Goal: Task Accomplishment & Management: Manage account settings

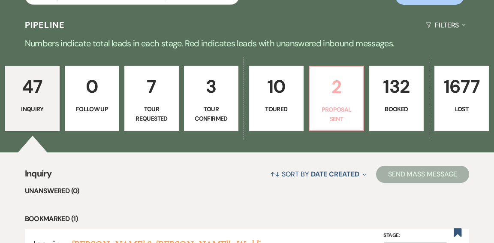
scroll to position [190, 0]
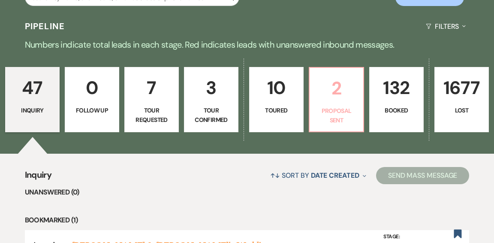
click at [322, 106] on p "Proposal Sent" at bounding box center [335, 115] width 43 height 19
select select "6"
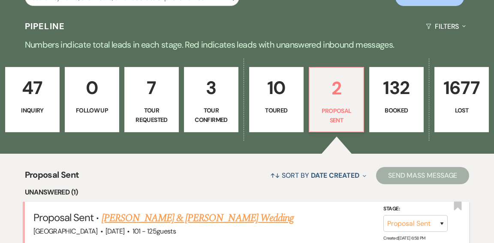
click at [230, 210] on link "[PERSON_NAME] & [PERSON_NAME] Wedding" at bounding box center [198, 217] width 192 height 15
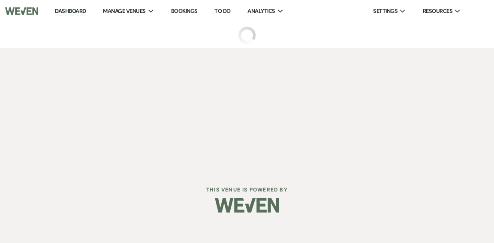
select select "6"
select select "4"
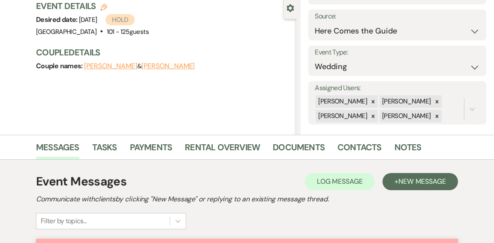
scroll to position [90, 0]
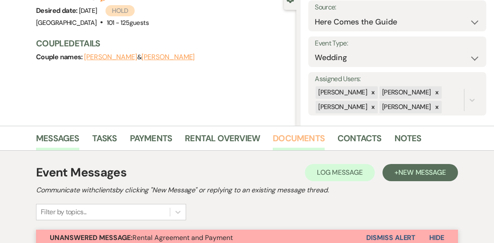
click at [286, 138] on link "Documents" at bounding box center [299, 140] width 52 height 19
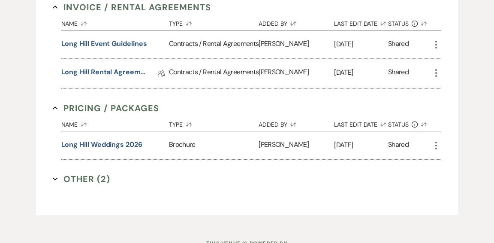
scroll to position [328, 0]
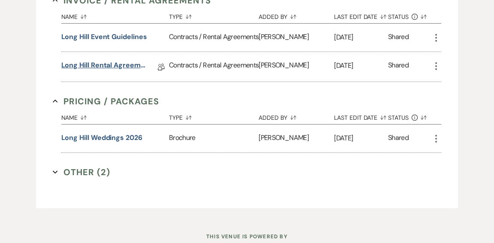
click at [103, 73] on link "Long Hill Rental Agreement" at bounding box center [104, 66] width 86 height 13
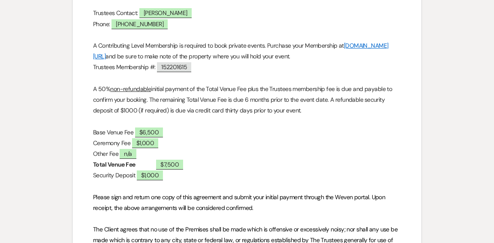
scroll to position [376, 0]
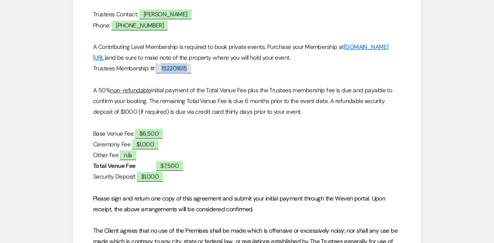
click at [170, 68] on span "152201615" at bounding box center [174, 68] width 34 height 10
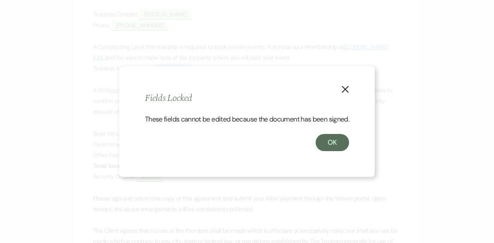
click at [345, 89] on button "X" at bounding box center [344, 88] width 13 height 15
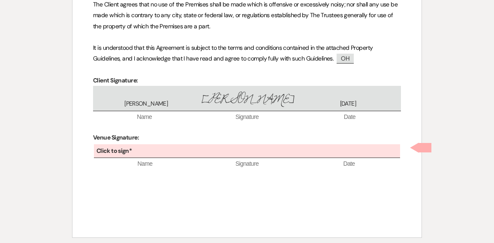
scroll to position [602, 0]
